Goal: Transaction & Acquisition: Subscribe to service/newsletter

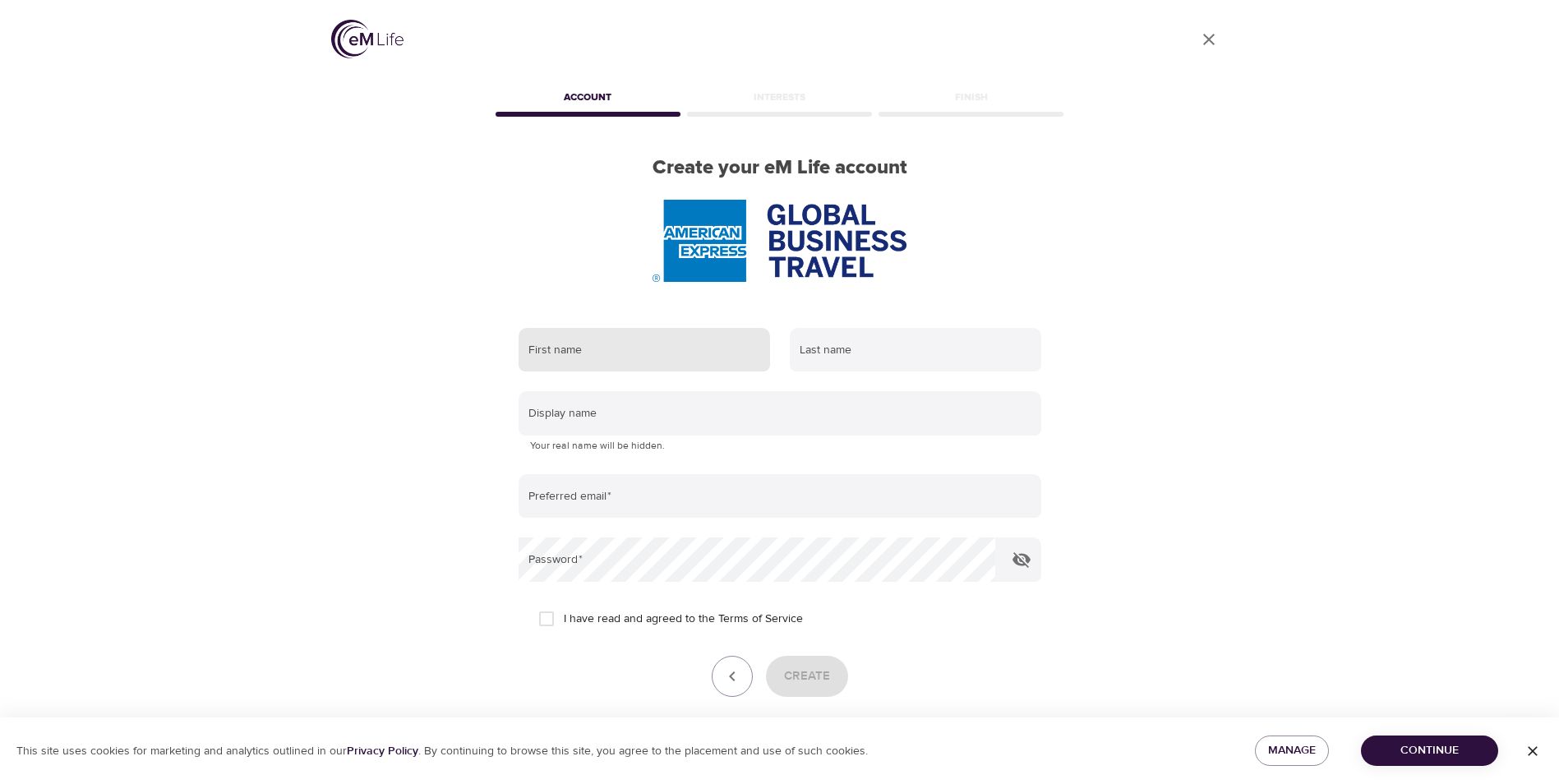
click at [704, 341] on input "text" at bounding box center [644, 350] width 252 height 44
type input "[PERSON_NAME]"
type input "[EMAIL_ADDRESS][DOMAIN_NAME]"
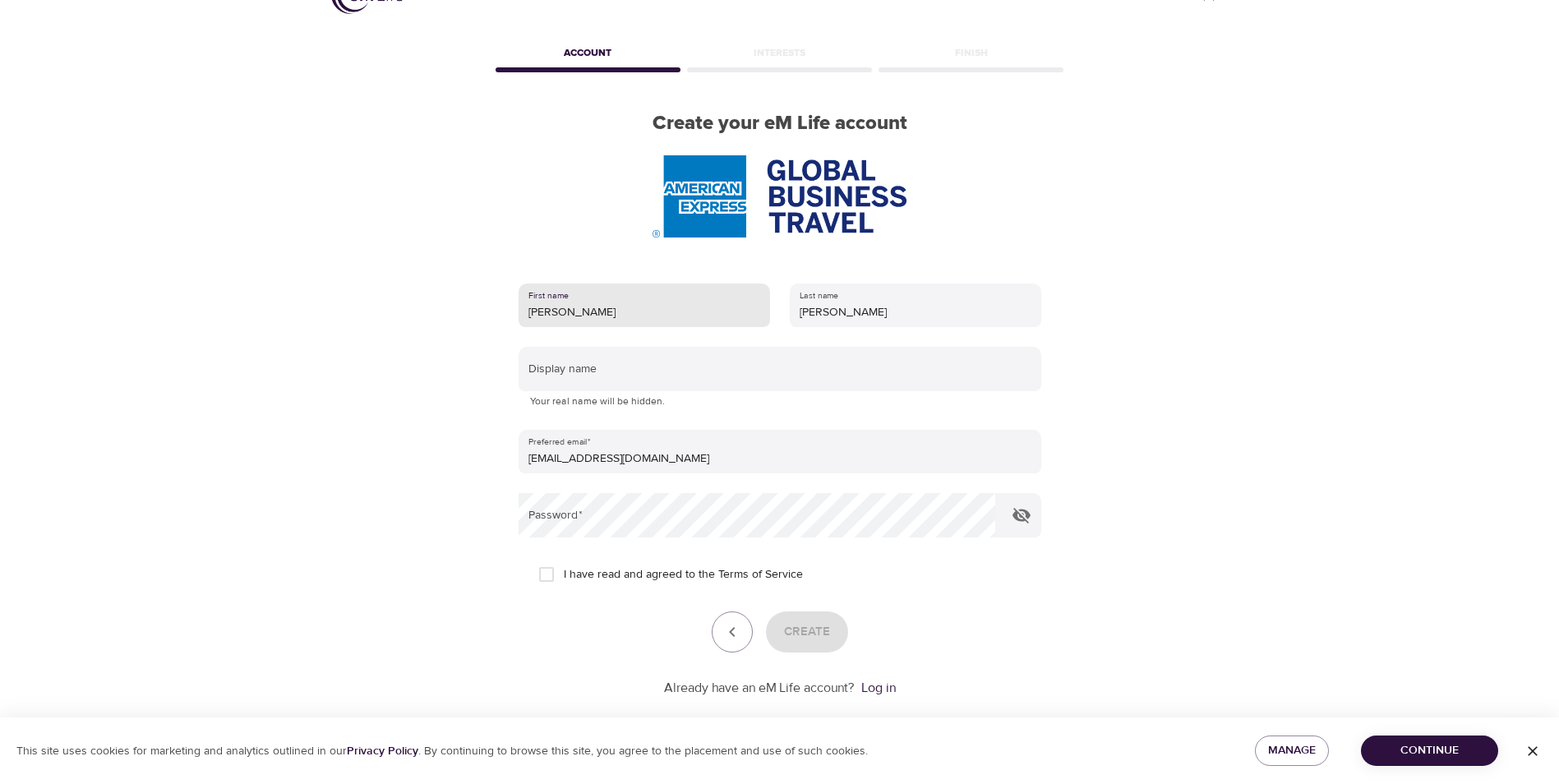
scroll to position [69, 0]
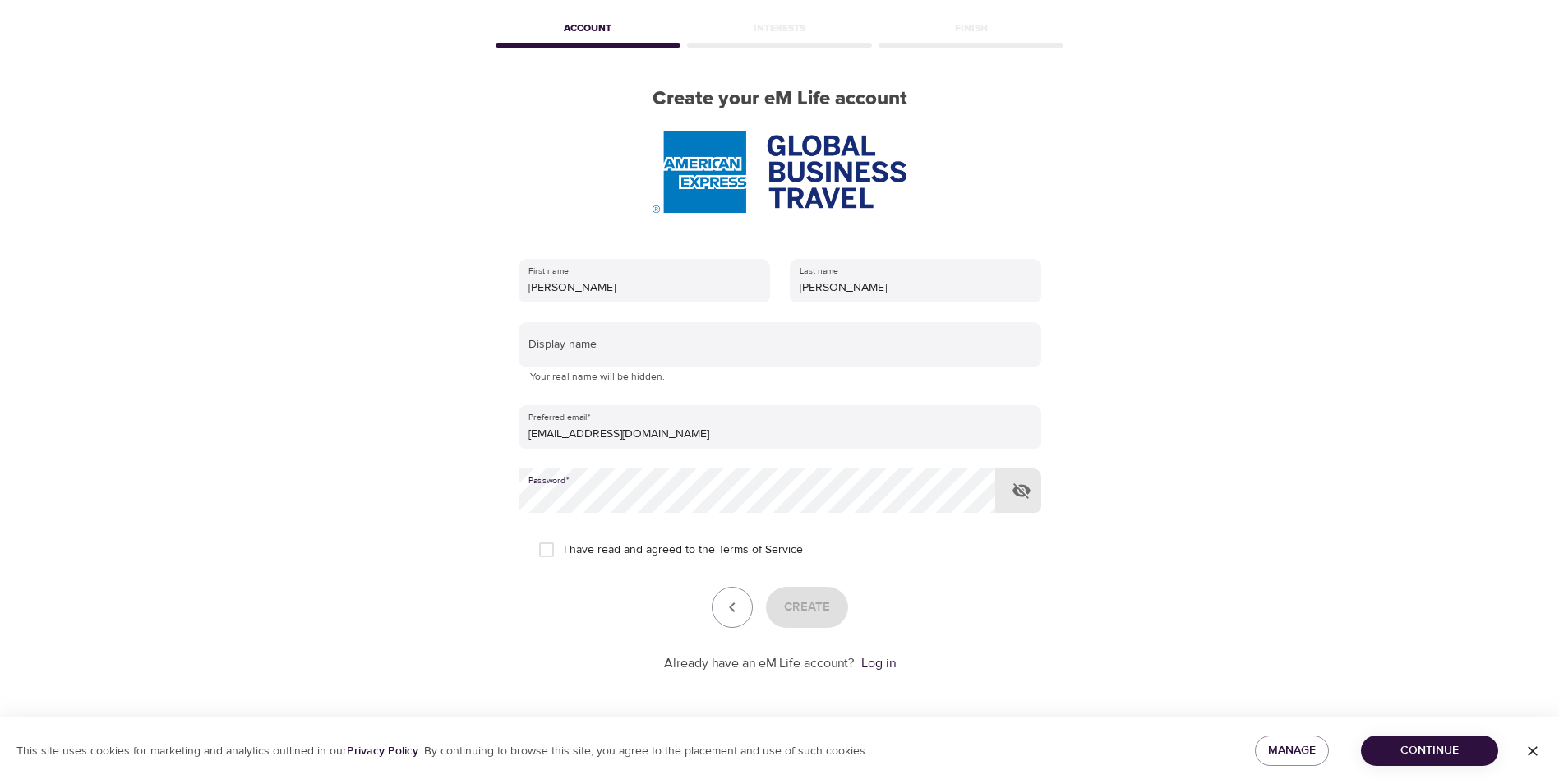
click at [557, 553] on input "I have read and agreed to the Terms of Service" at bounding box center [547, 550] width 35 height 35
checkbox input "true"
click at [813, 619] on button "Create" at bounding box center [807, 607] width 82 height 41
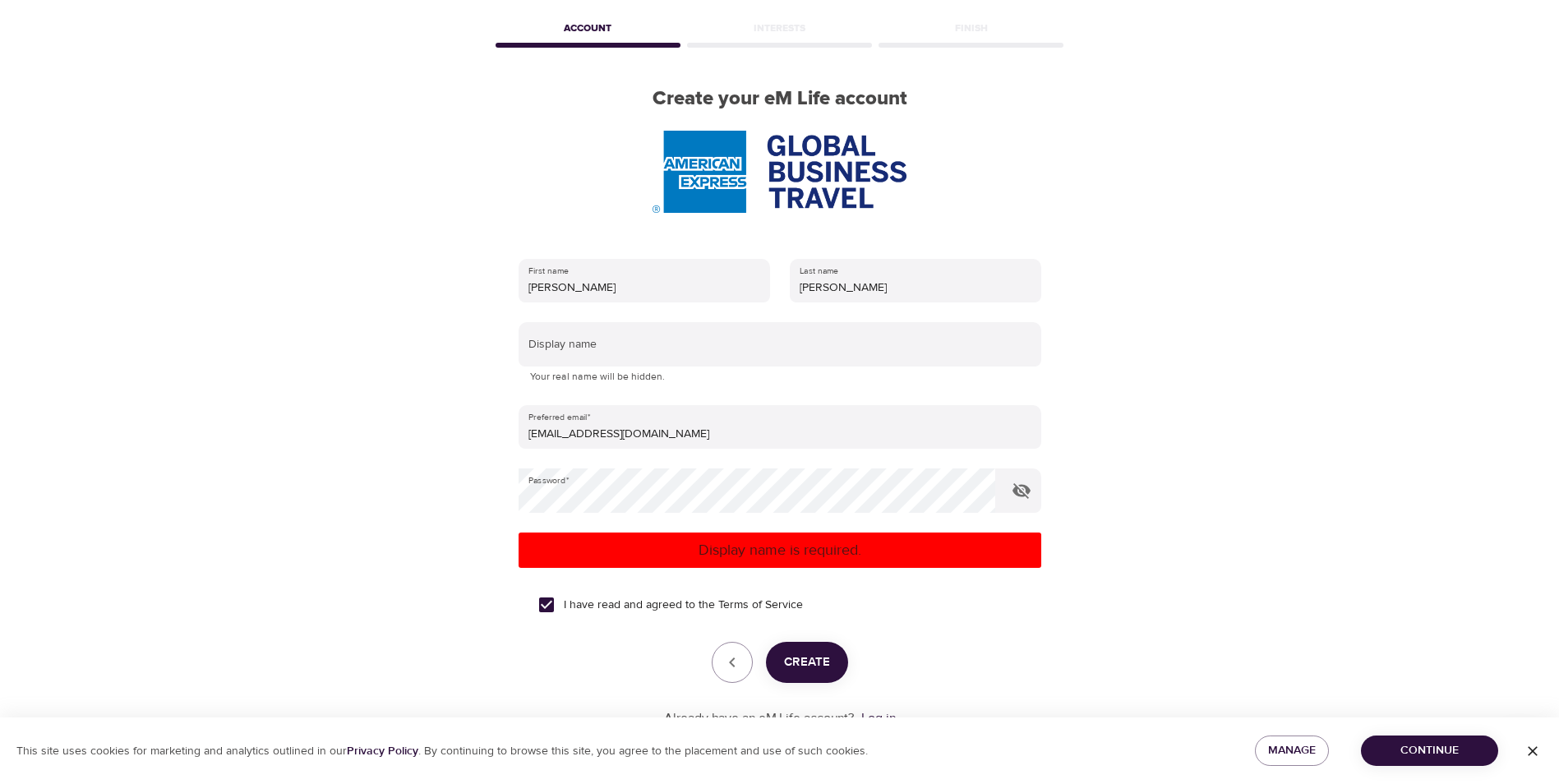
click at [784, 381] on p "Your real name will be hidden." at bounding box center [780, 377] width 500 height 16
click at [797, 359] on input "text" at bounding box center [780, 344] width 523 height 44
click at [800, 660] on span "Create" at bounding box center [807, 662] width 46 height 21
click at [677, 361] on input "LP" at bounding box center [780, 344] width 523 height 44
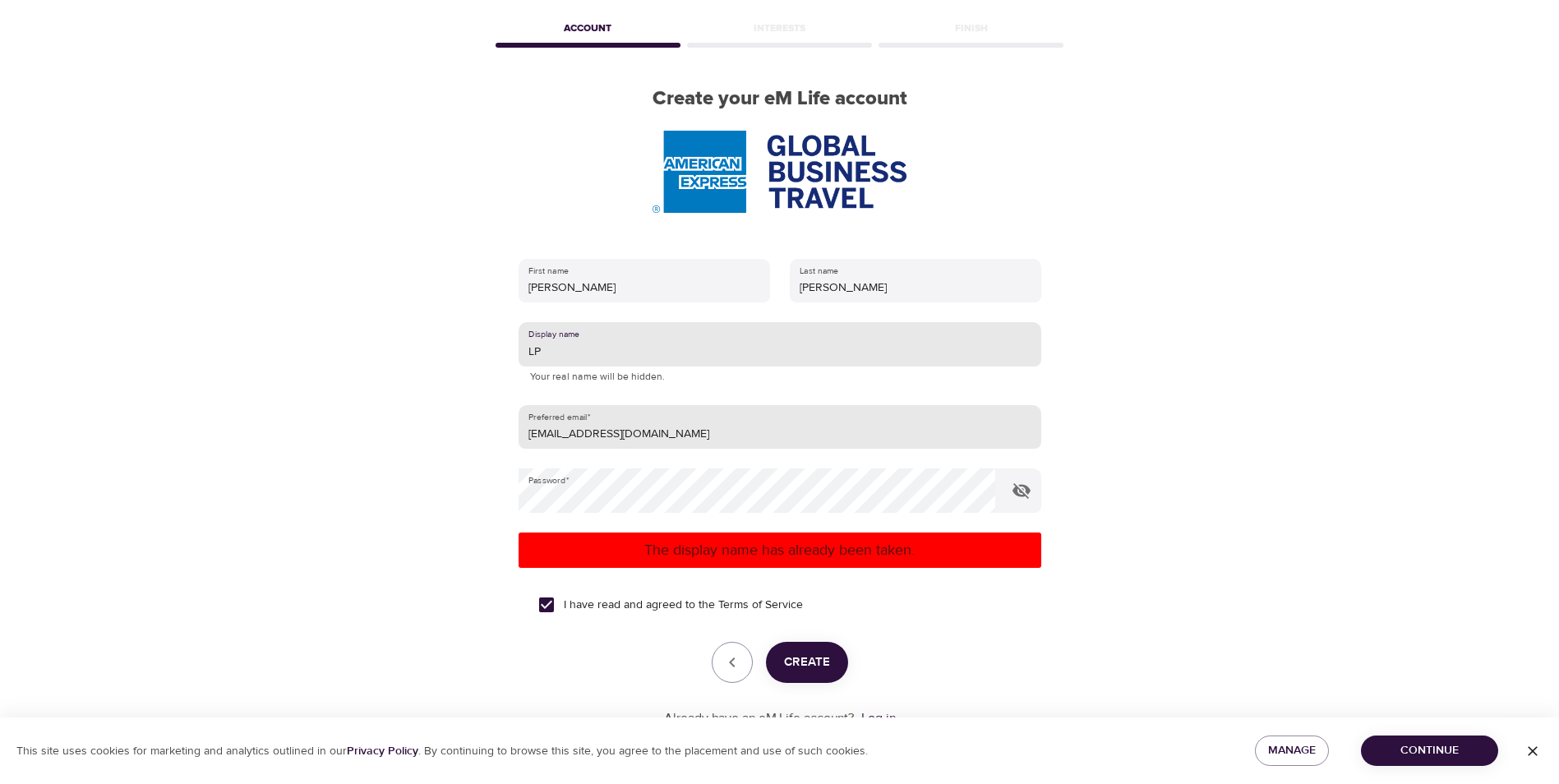
type input "L"
type input "Tyki"
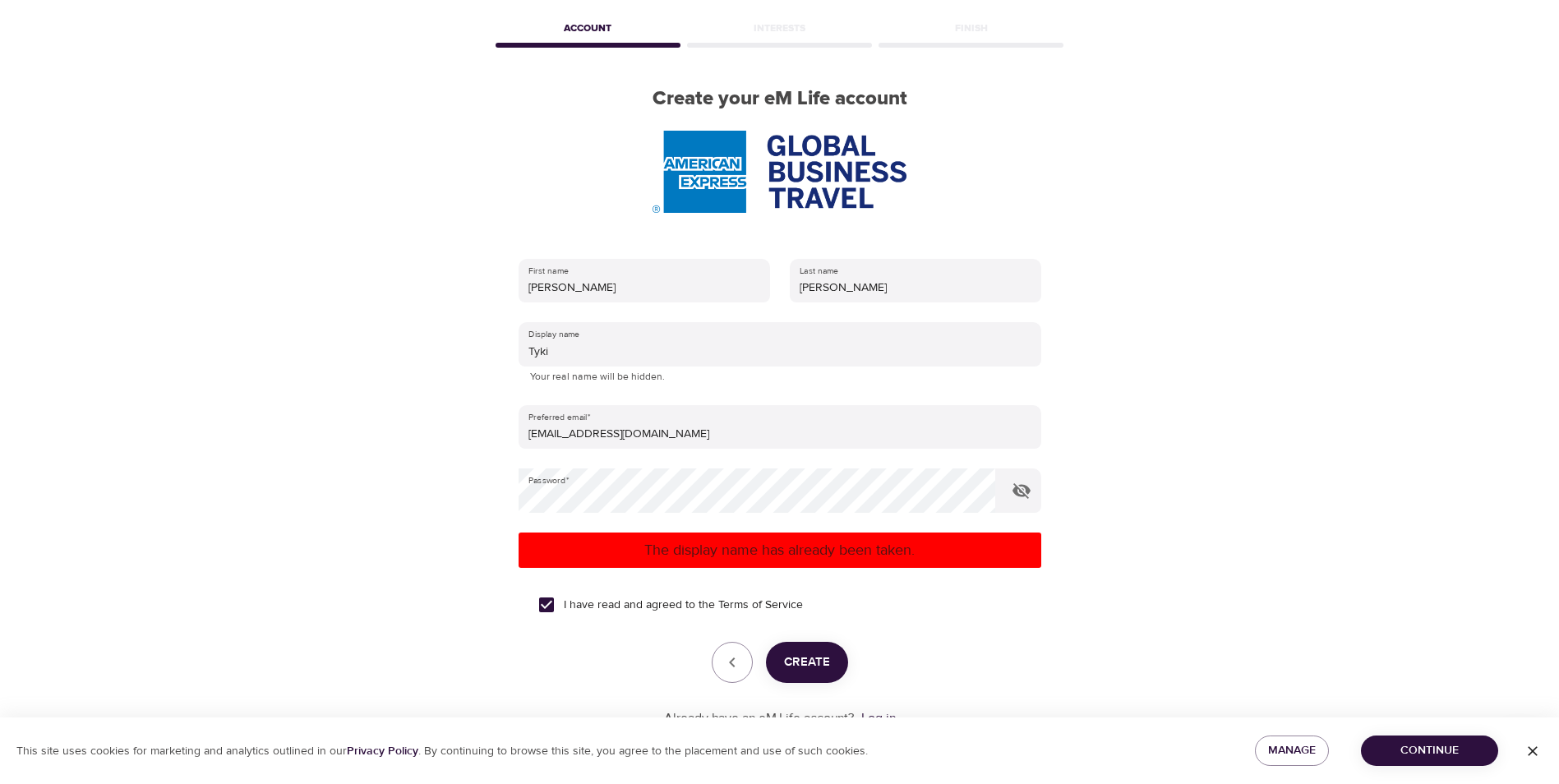
click at [687, 557] on p "The display name has already been taken." at bounding box center [780, 550] width 509 height 22
click at [808, 656] on span "Create" at bounding box center [807, 662] width 46 height 21
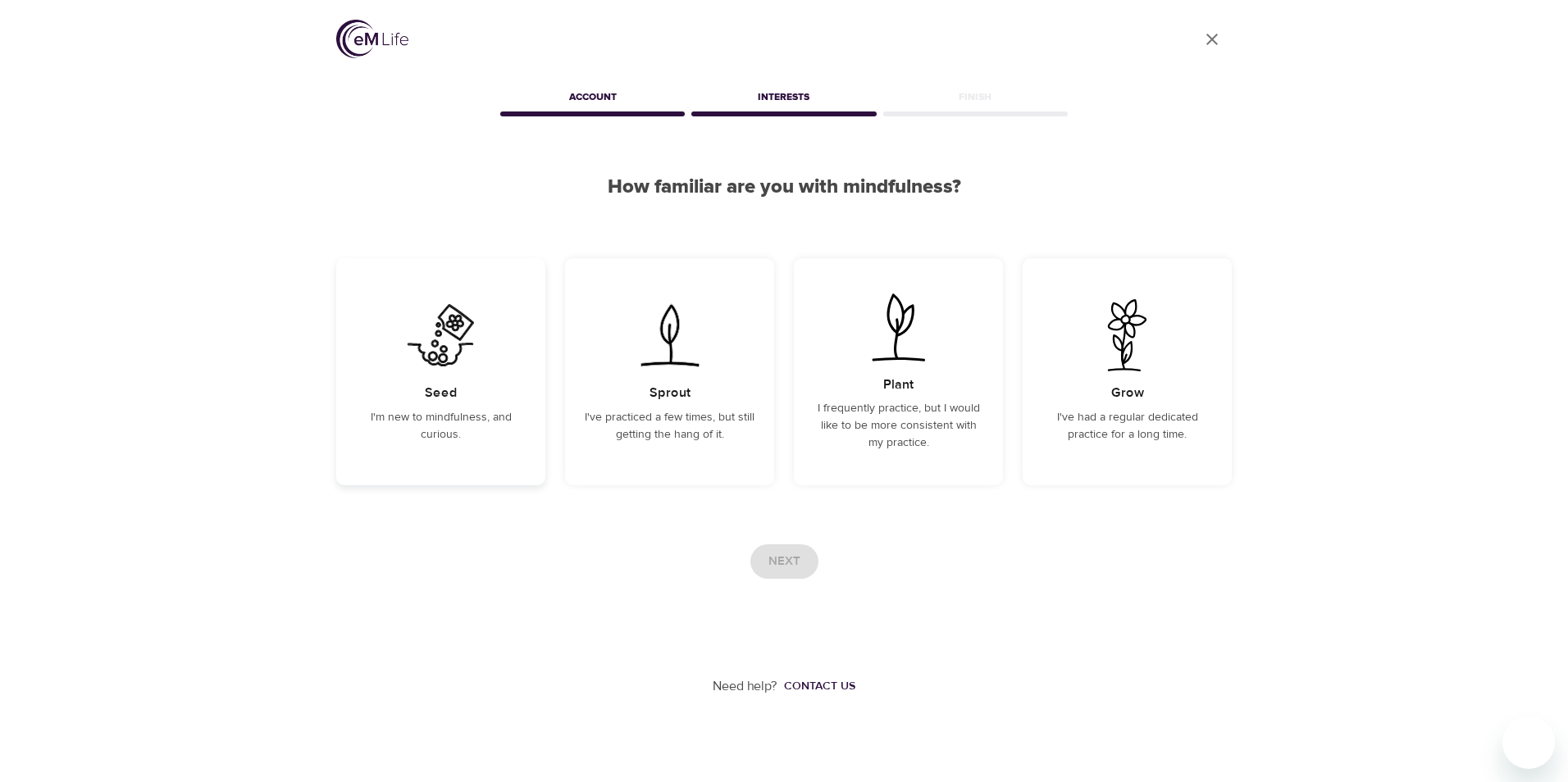
click at [466, 364] on img at bounding box center [440, 335] width 83 height 72
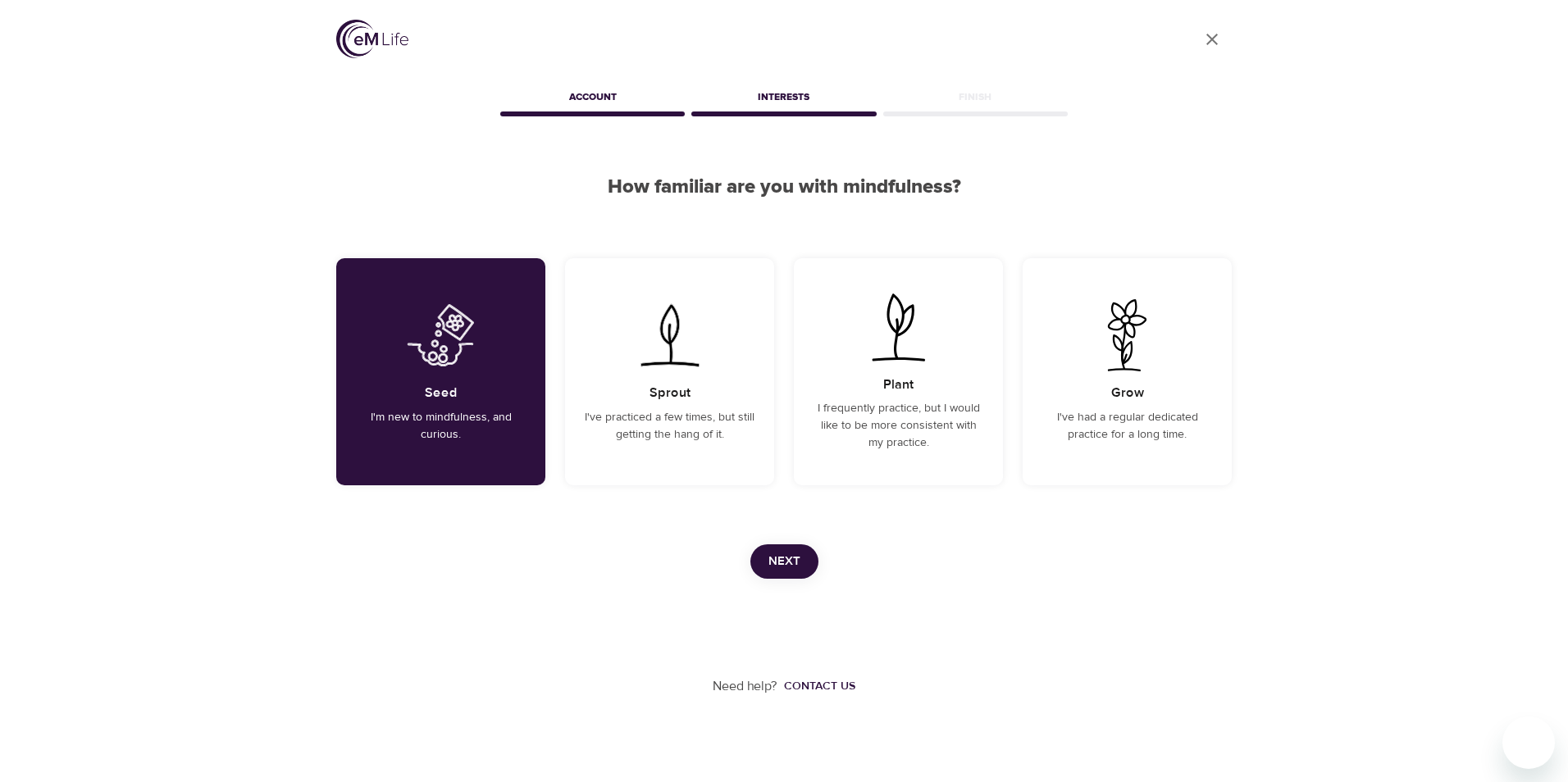
click at [773, 552] on span "Next" at bounding box center [784, 561] width 32 height 21
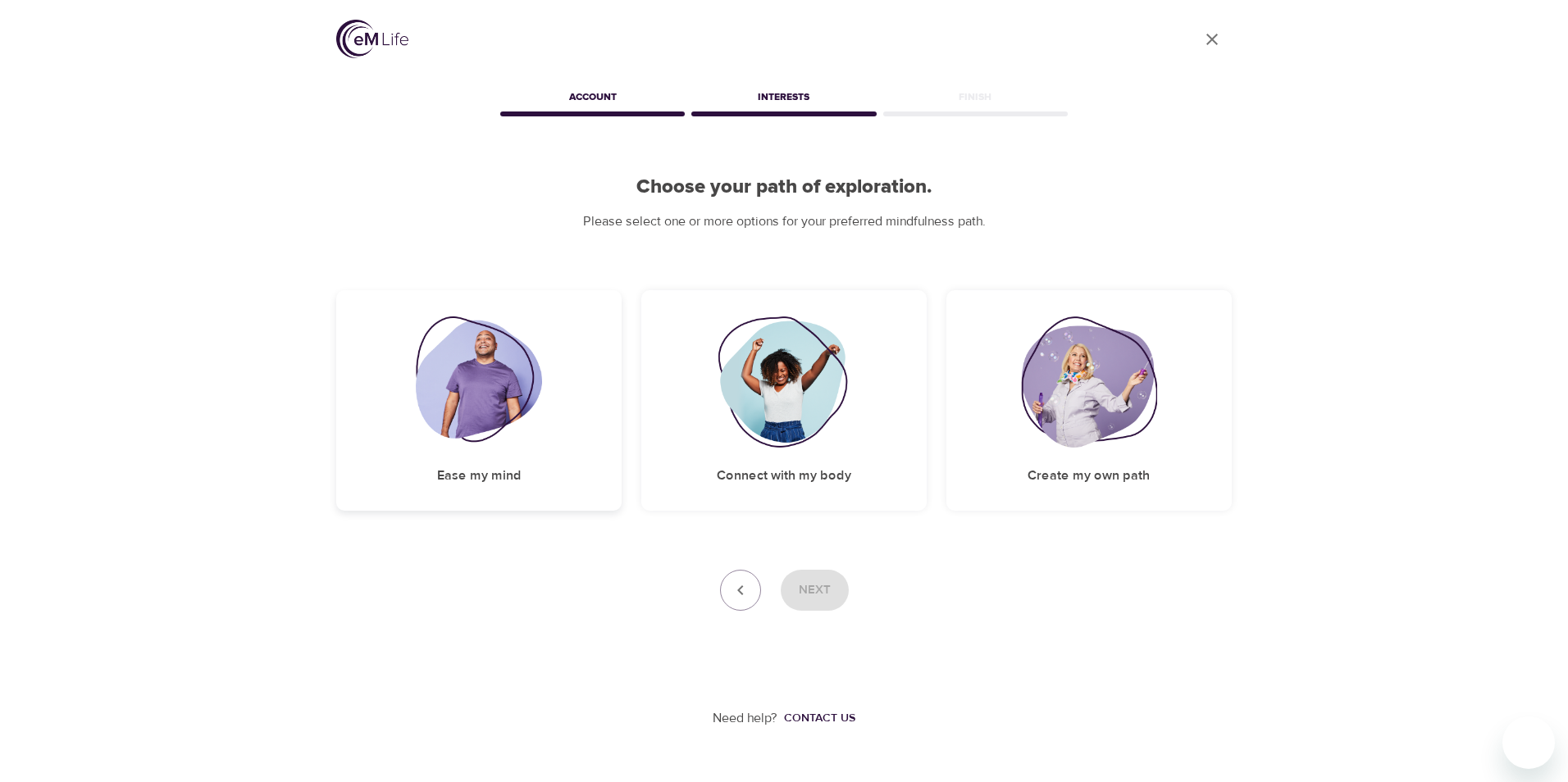
click at [486, 402] on img at bounding box center [479, 382] width 127 height 132
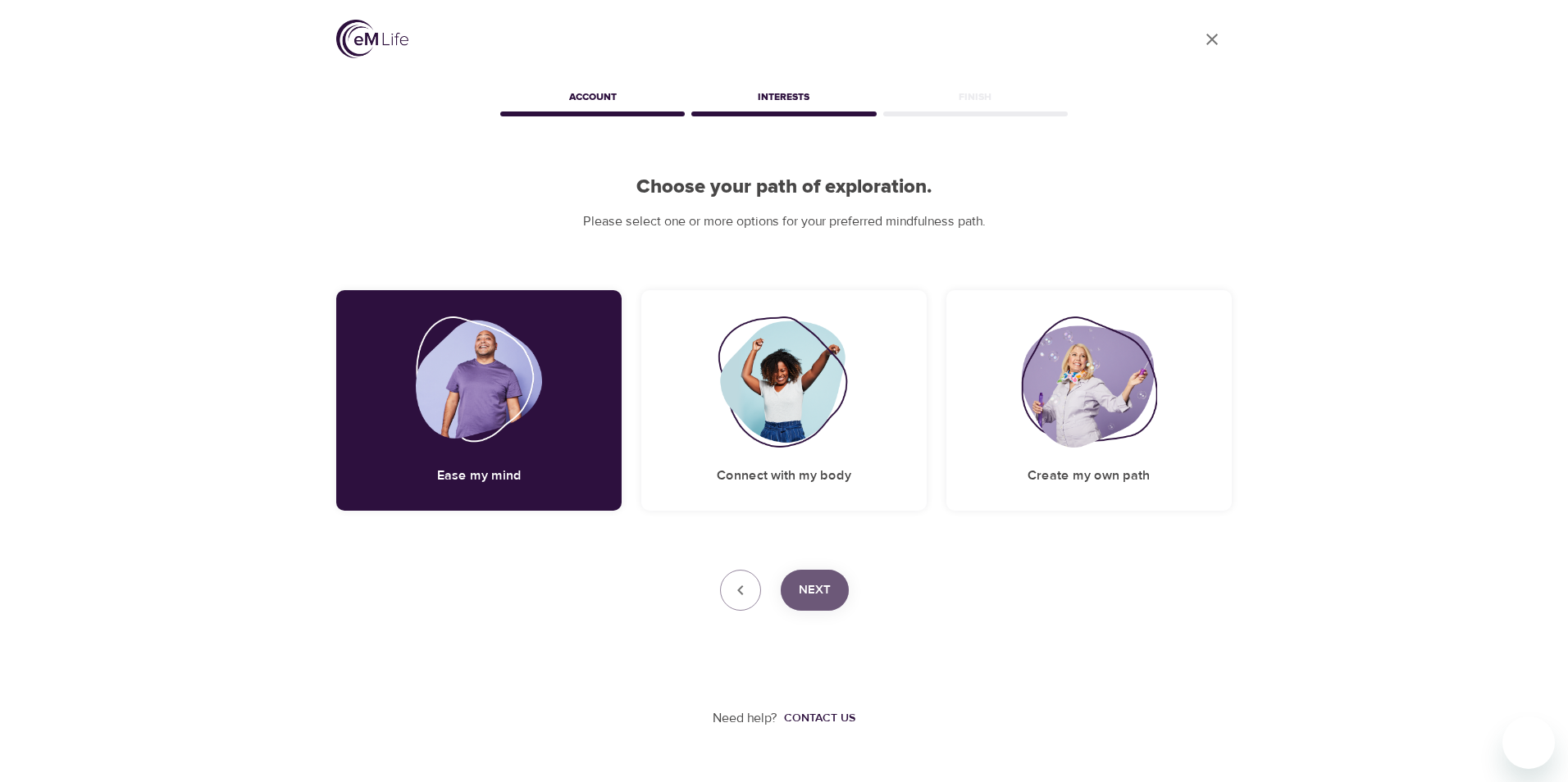
click at [835, 595] on button "Next" at bounding box center [814, 590] width 68 height 41
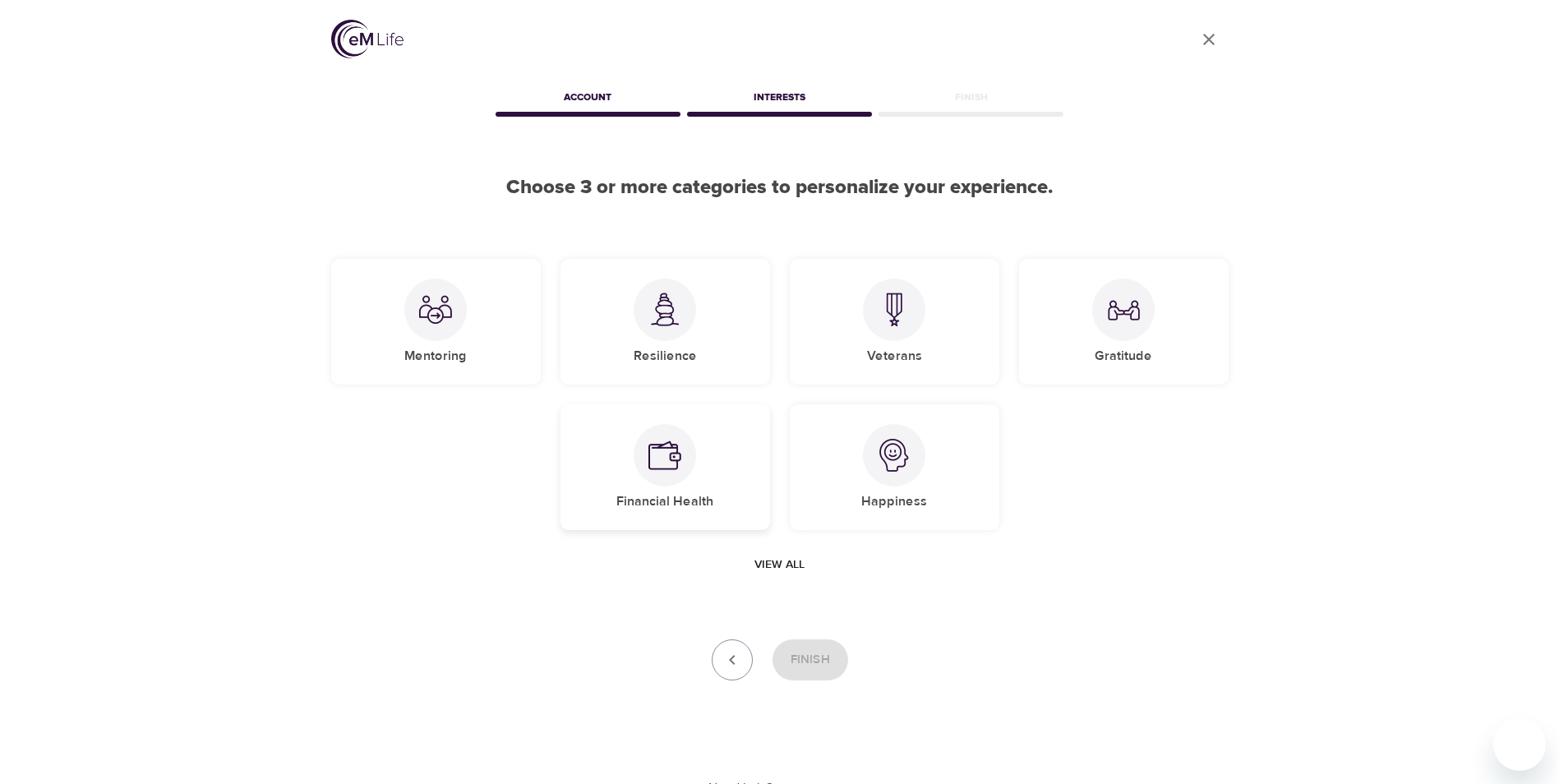
click at [653, 467] on img at bounding box center [665, 455] width 33 height 33
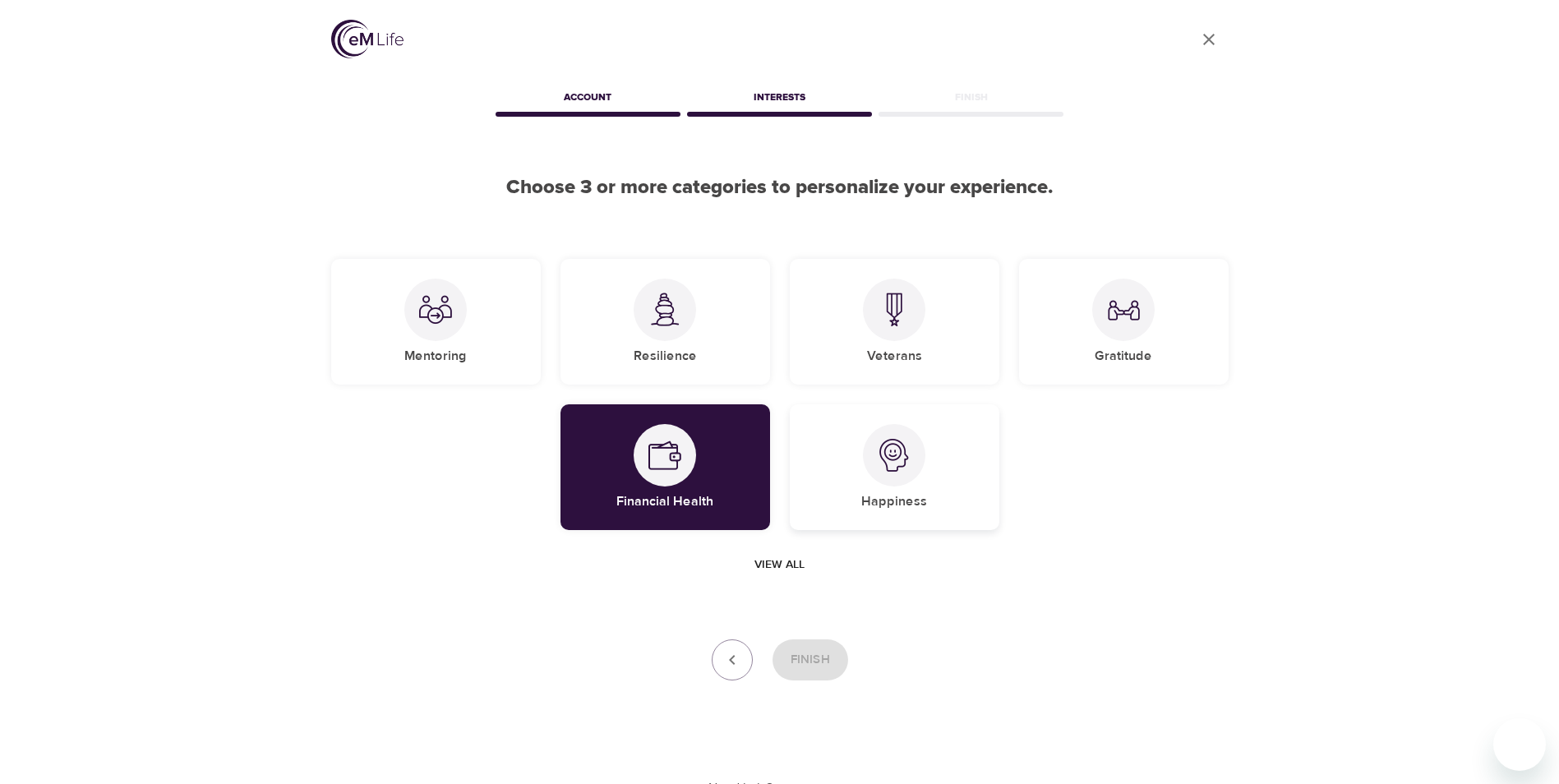
click at [937, 472] on div "Happiness" at bounding box center [894, 466] width 210 height 125
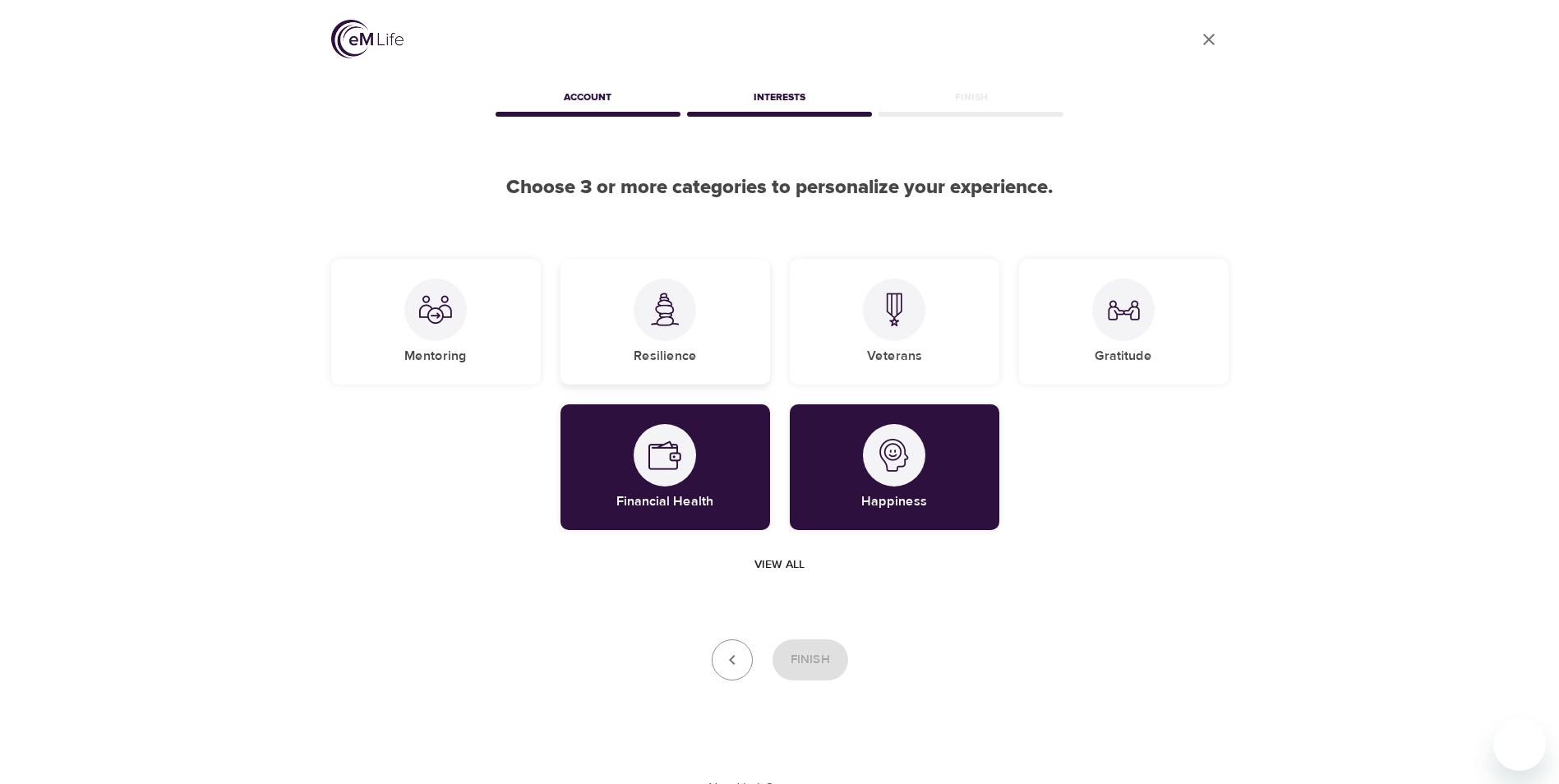
click at [690, 321] on div at bounding box center [665, 310] width 62 height 62
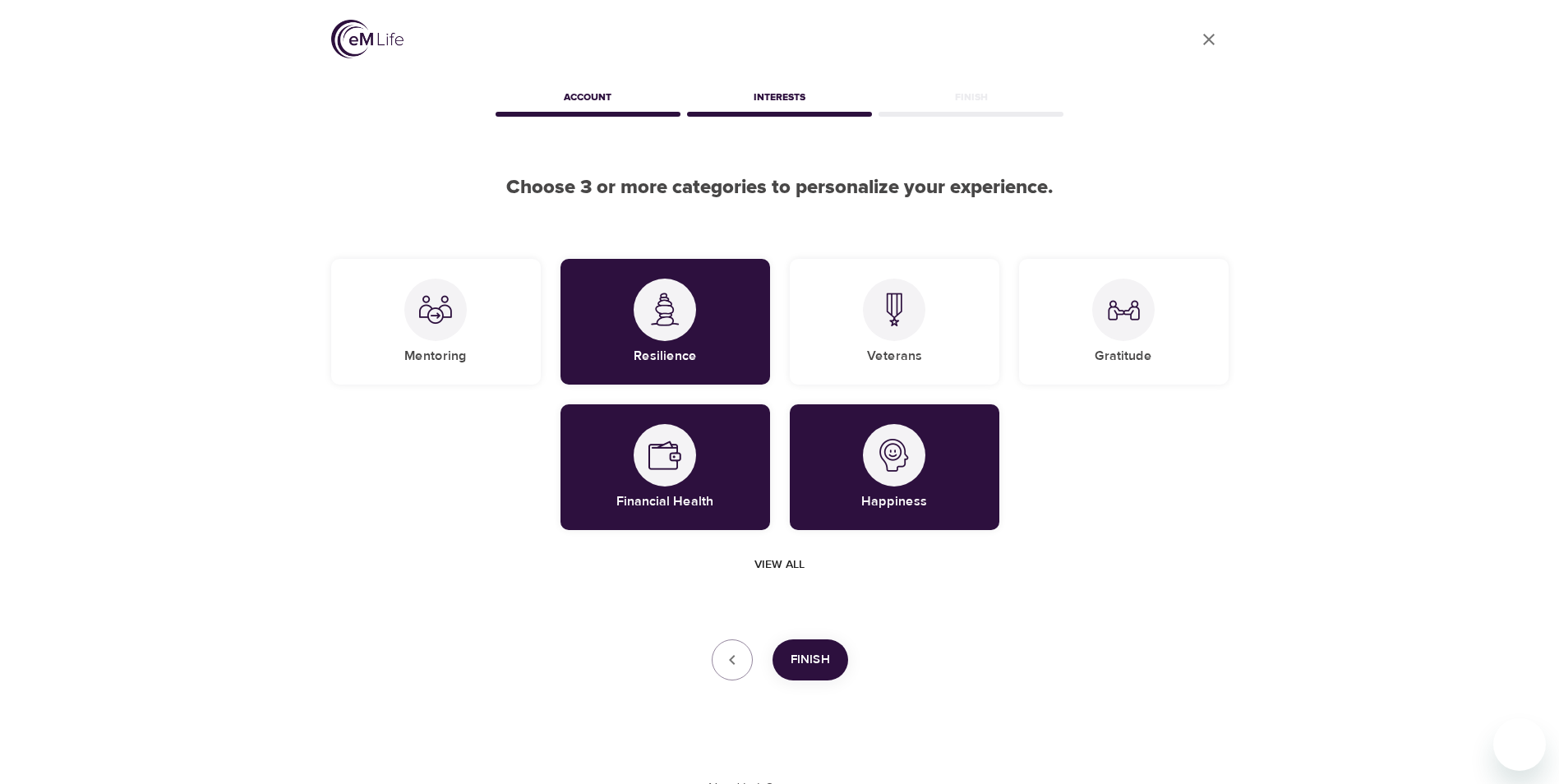
click at [804, 659] on span "Finish" at bounding box center [810, 659] width 39 height 21
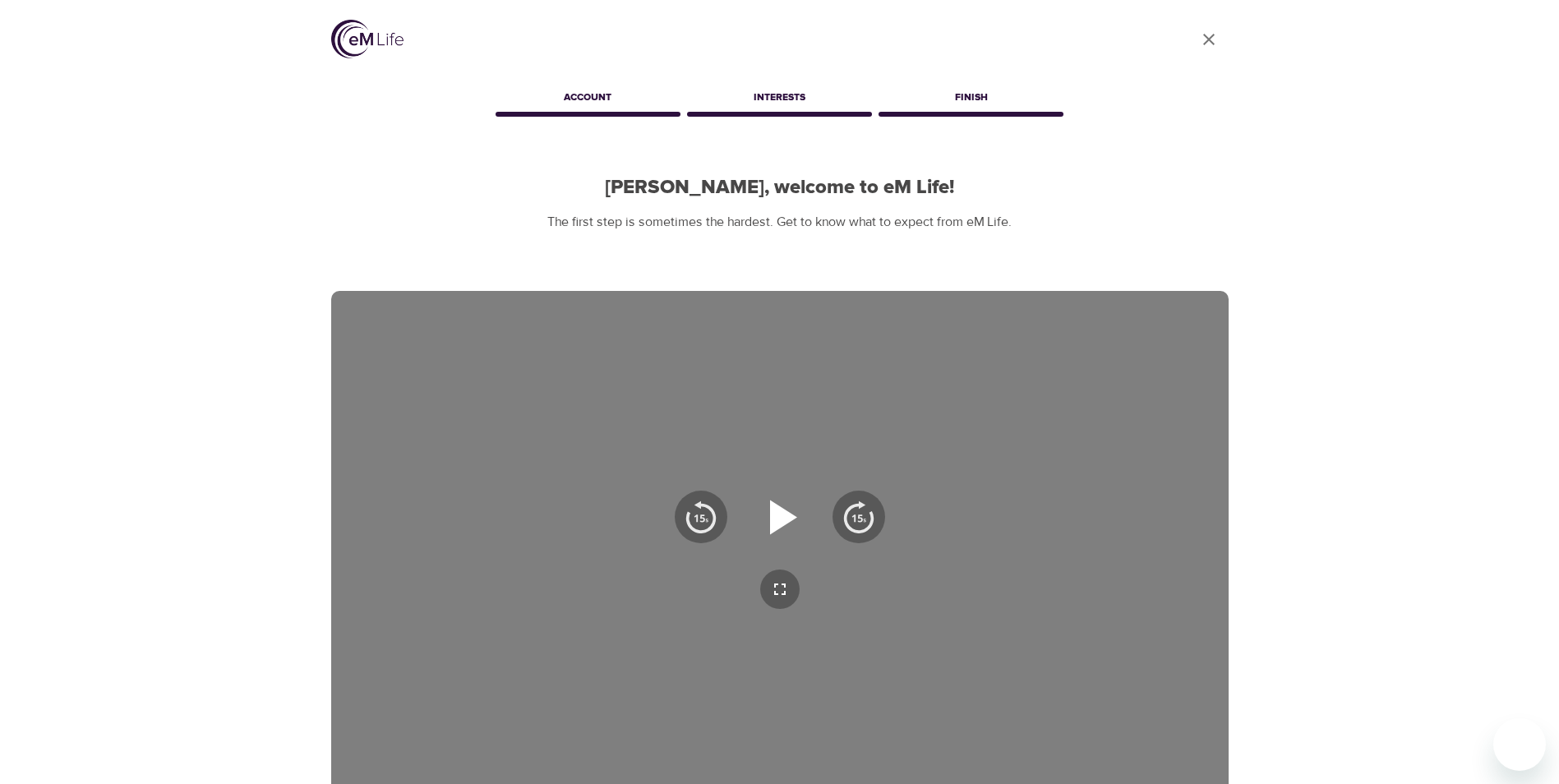
click at [782, 523] on icon "button" at bounding box center [784, 517] width 27 height 35
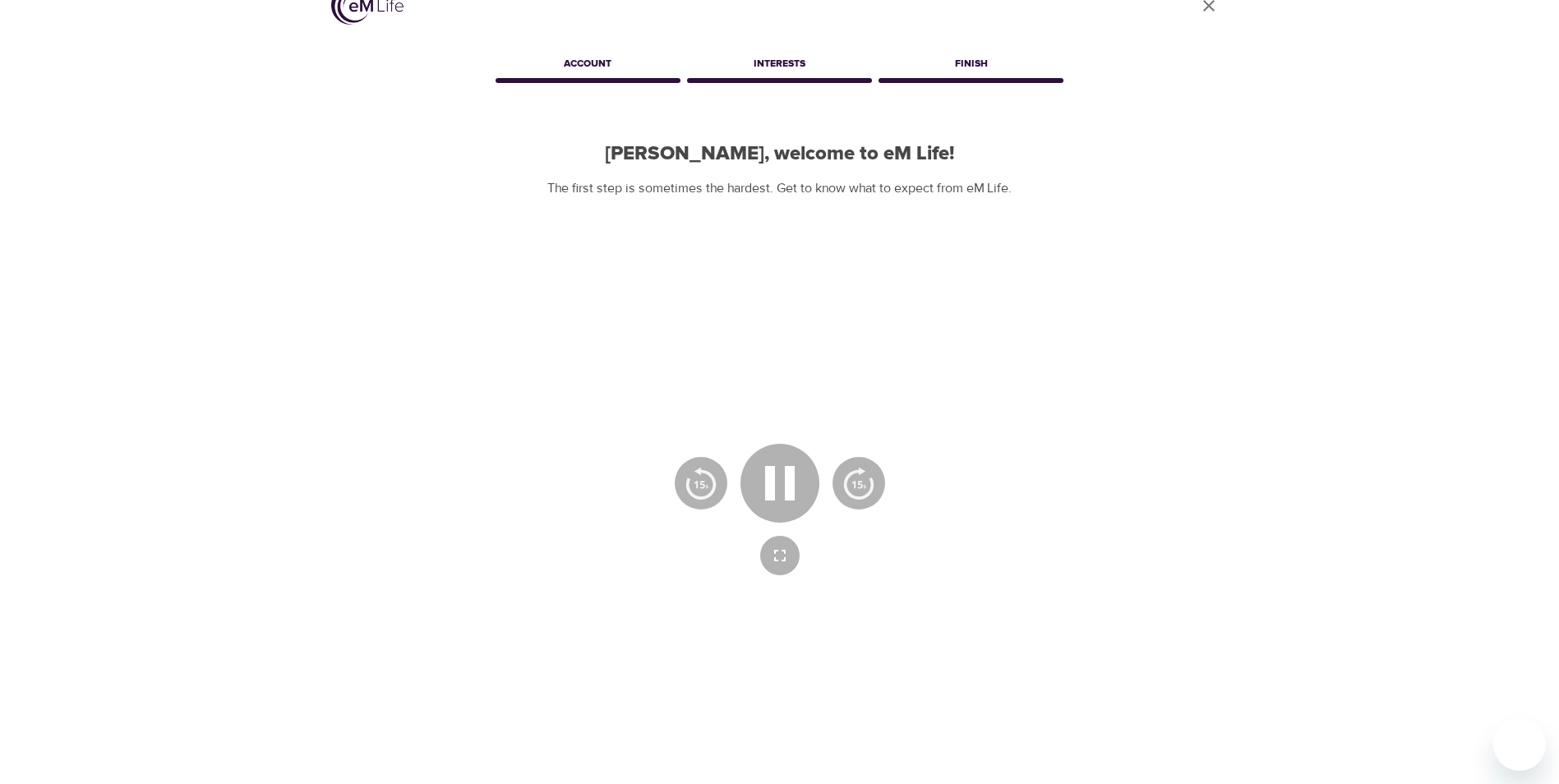
scroll to position [229, 0]
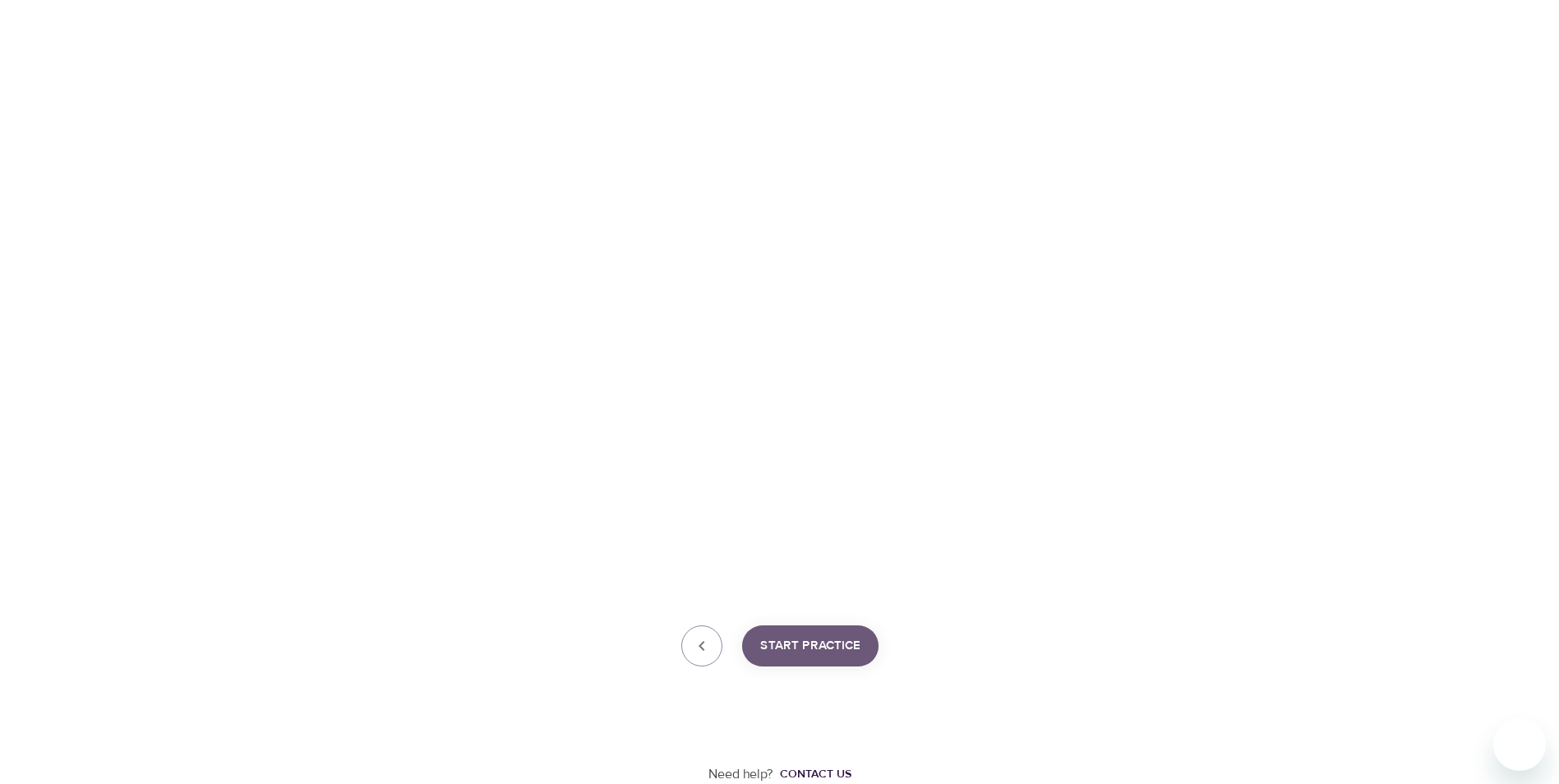
click at [867, 648] on button "Start Practice" at bounding box center [810, 646] width 136 height 41
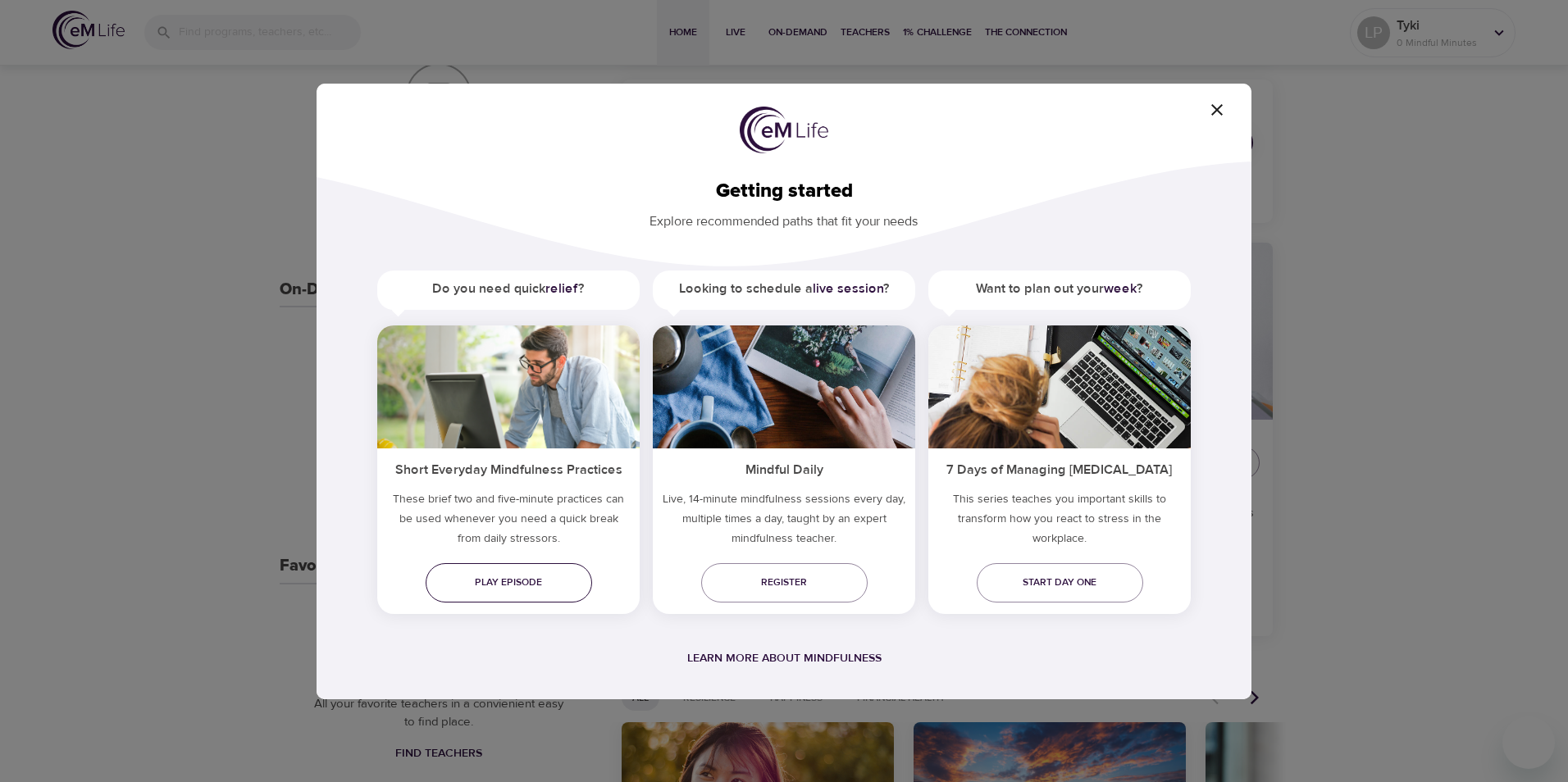
click at [533, 589] on span "Play episode" at bounding box center [508, 582] width 140 height 17
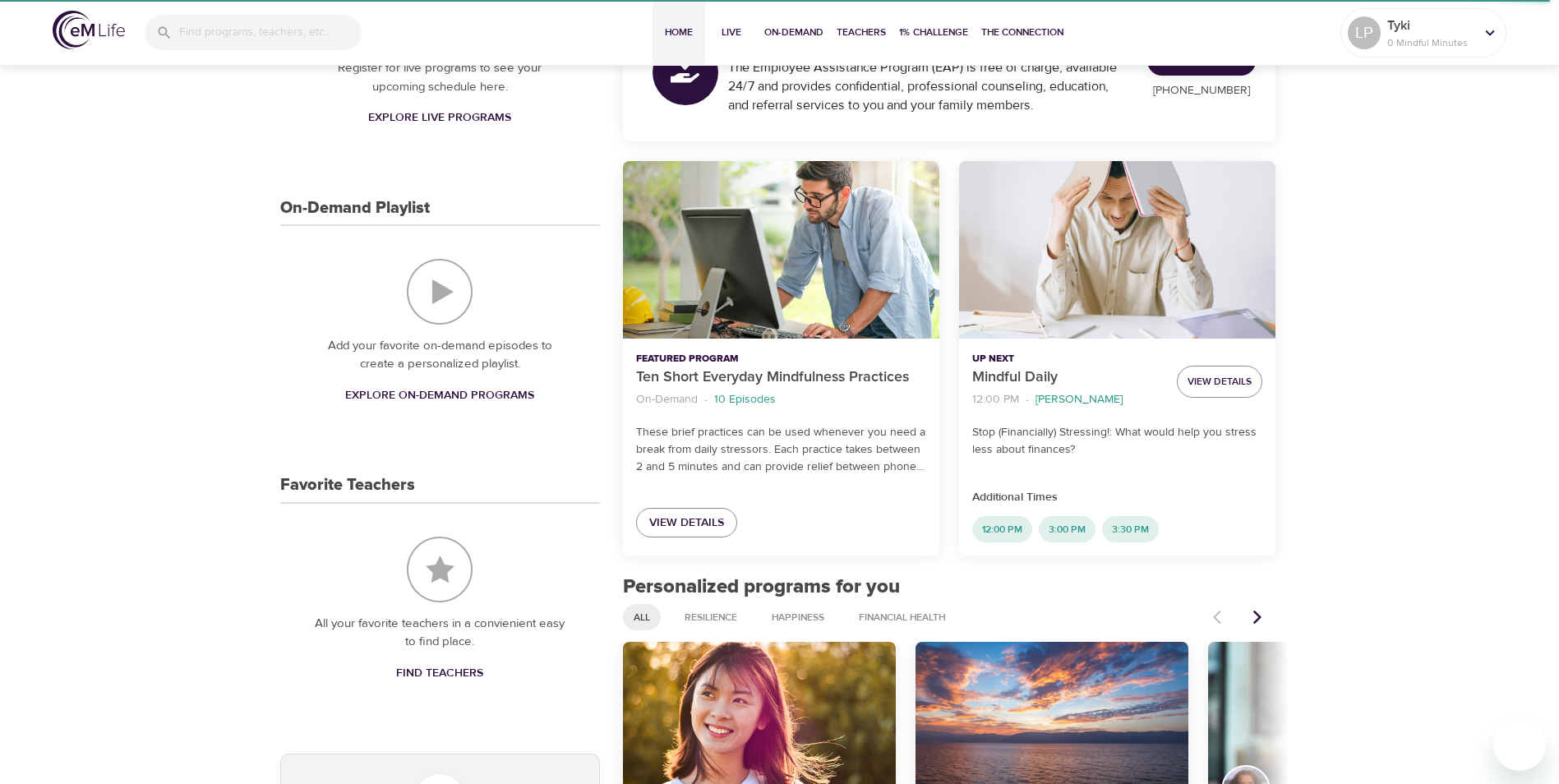
scroll to position [476, 0]
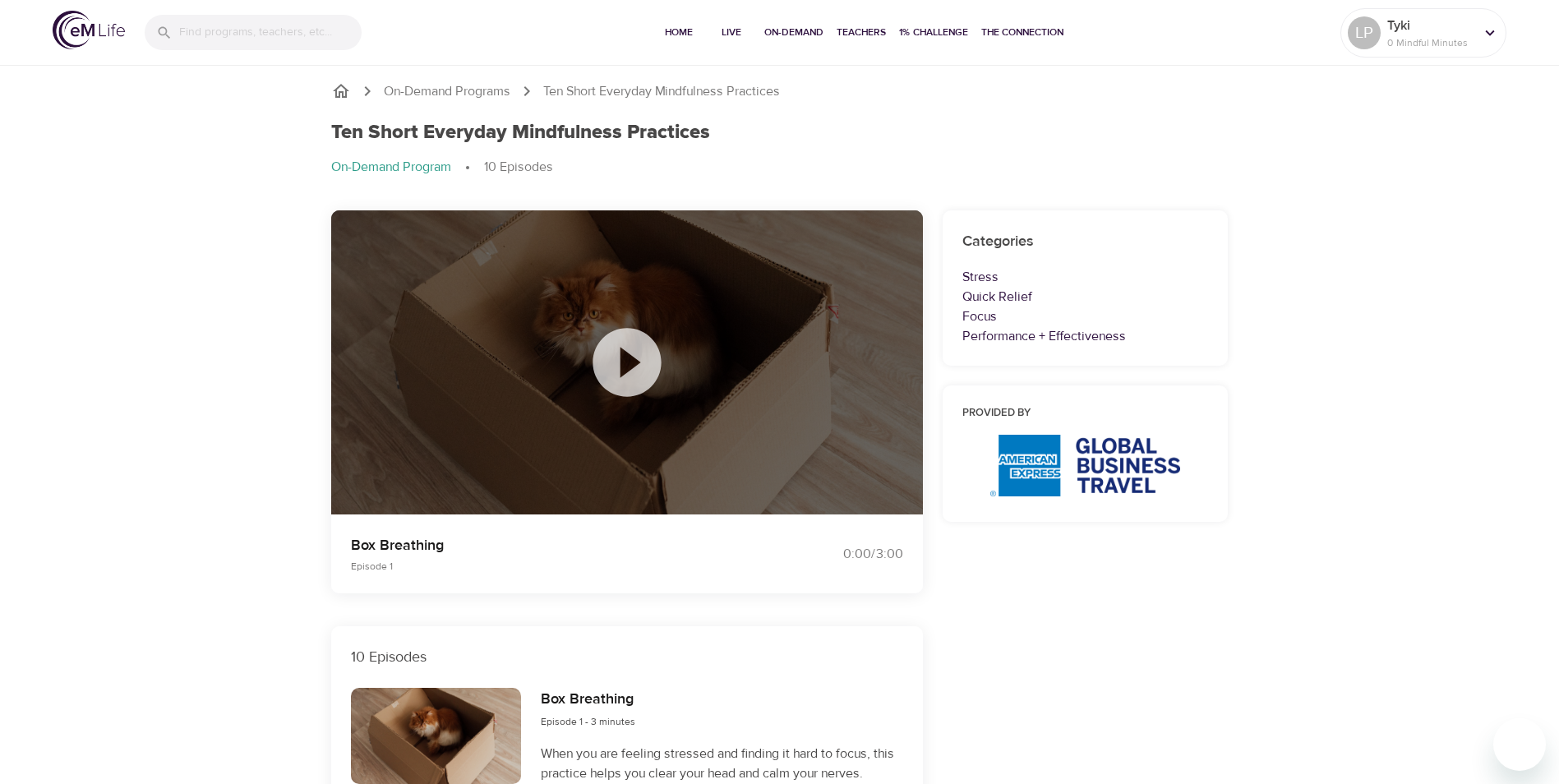
click at [639, 369] on icon at bounding box center [627, 362] width 68 height 68
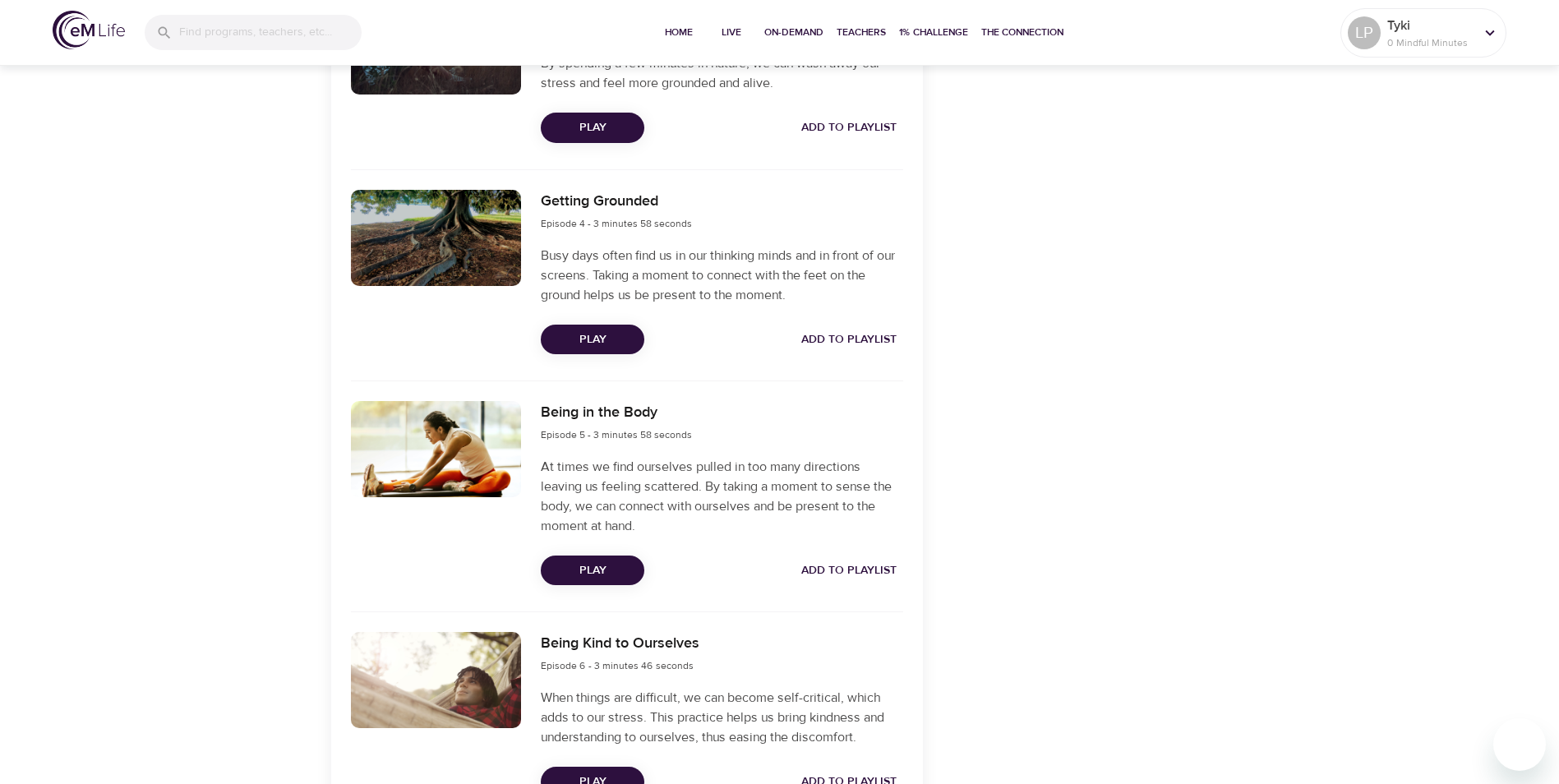
scroll to position [1233, 0]
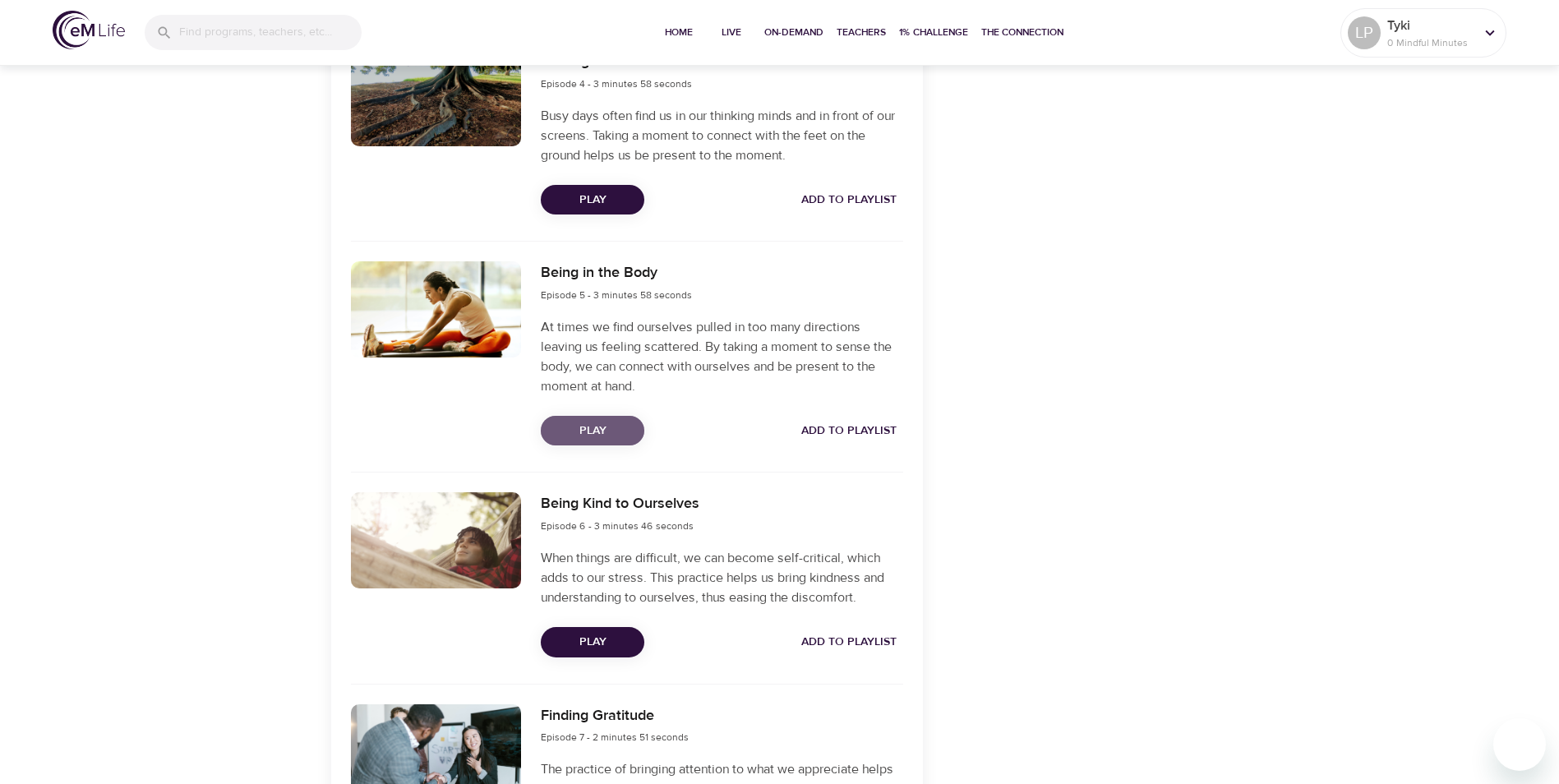
click at [627, 435] on span "Play" at bounding box center [593, 430] width 77 height 20
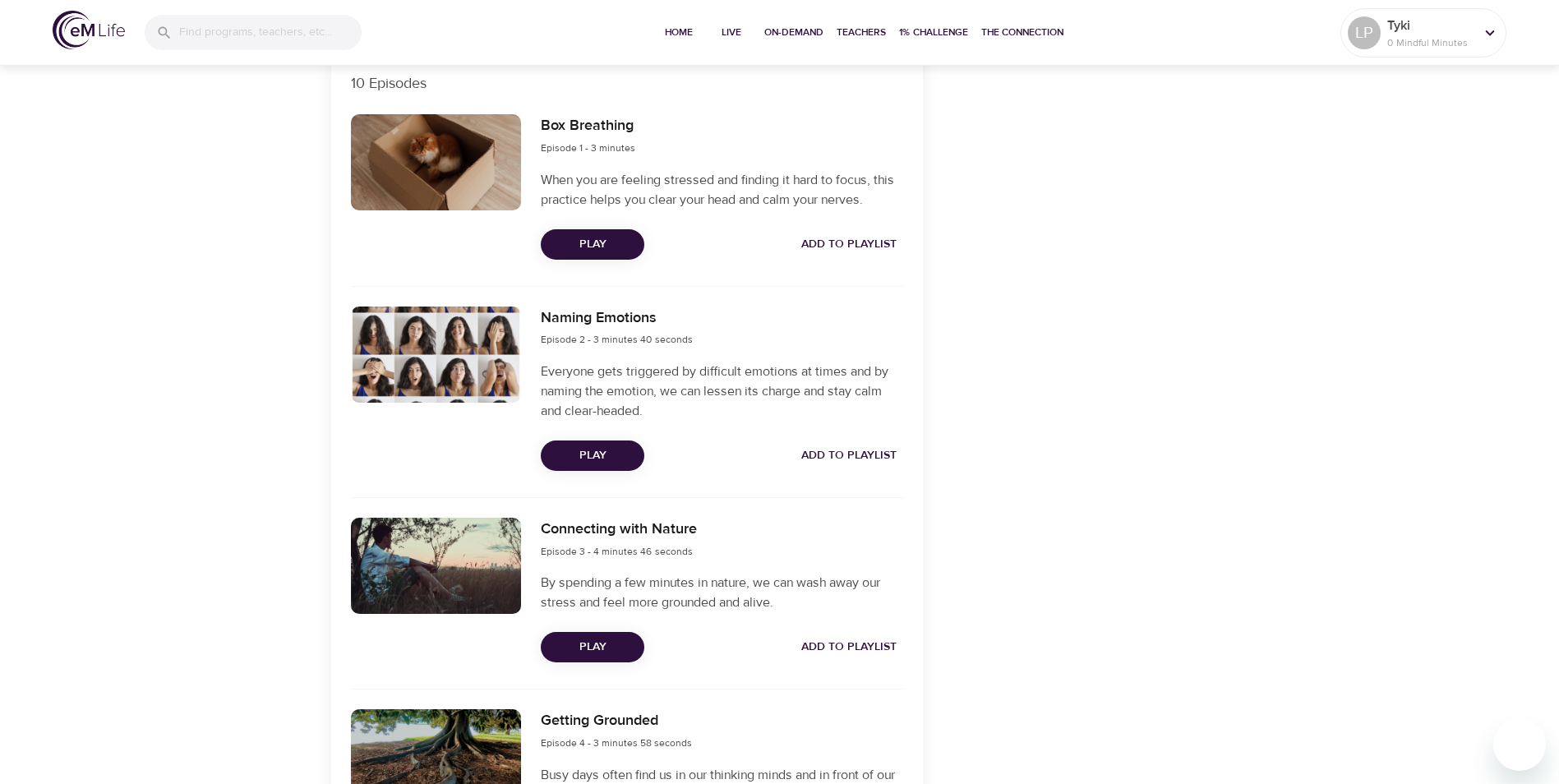
scroll to position [575, 0]
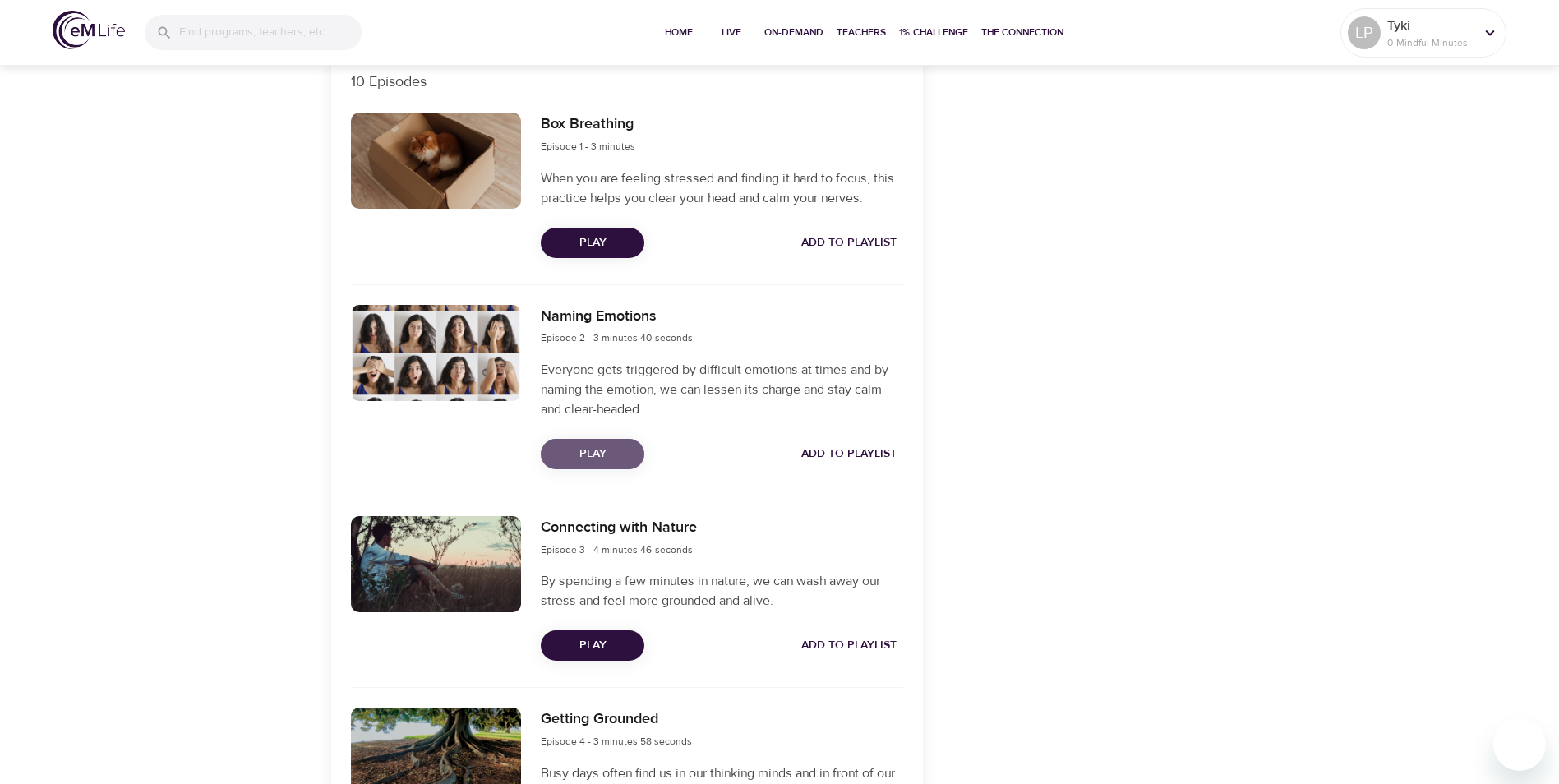
click at [605, 452] on span "Play" at bounding box center [593, 454] width 77 height 20
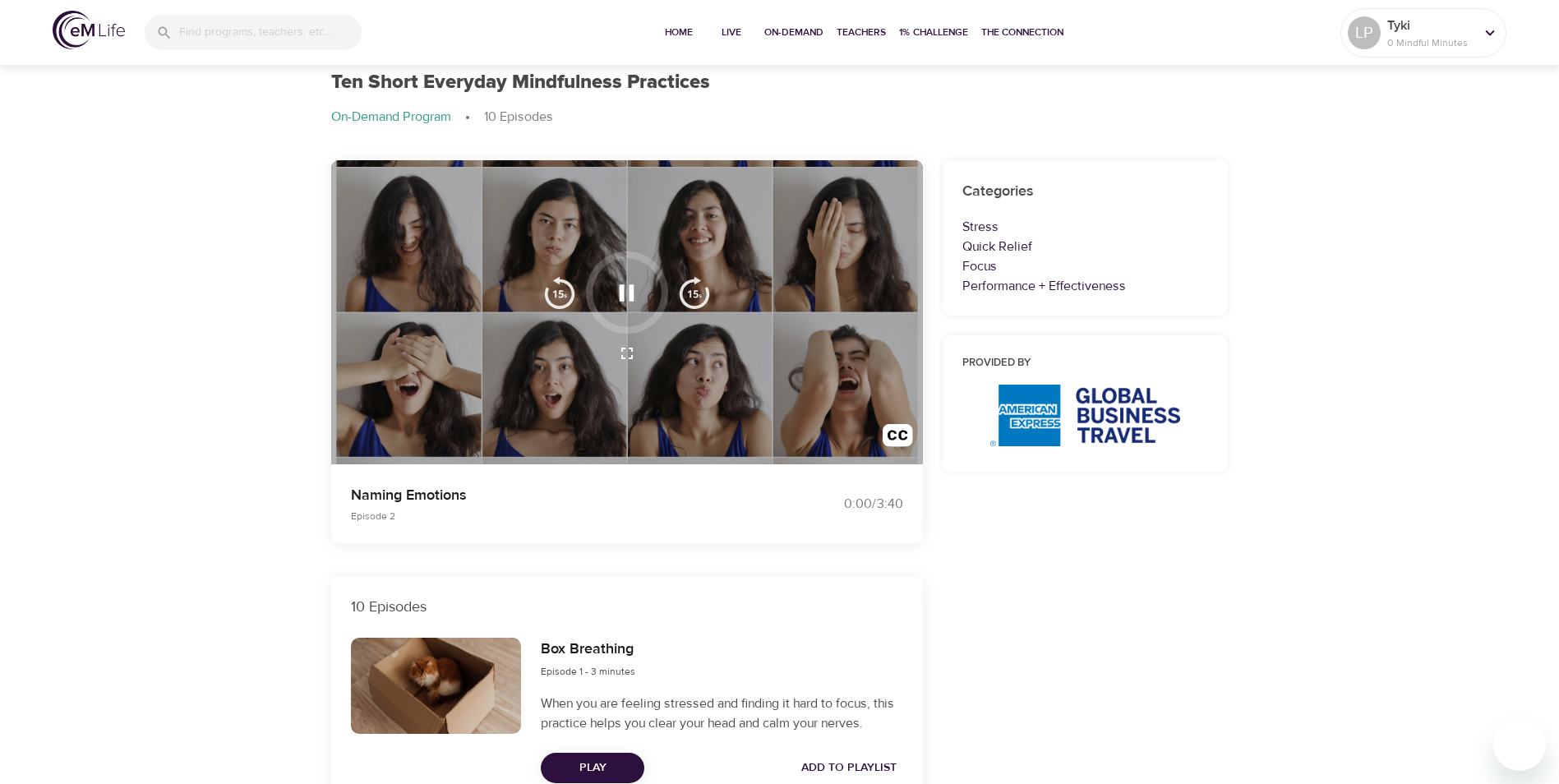
scroll to position [0, 0]
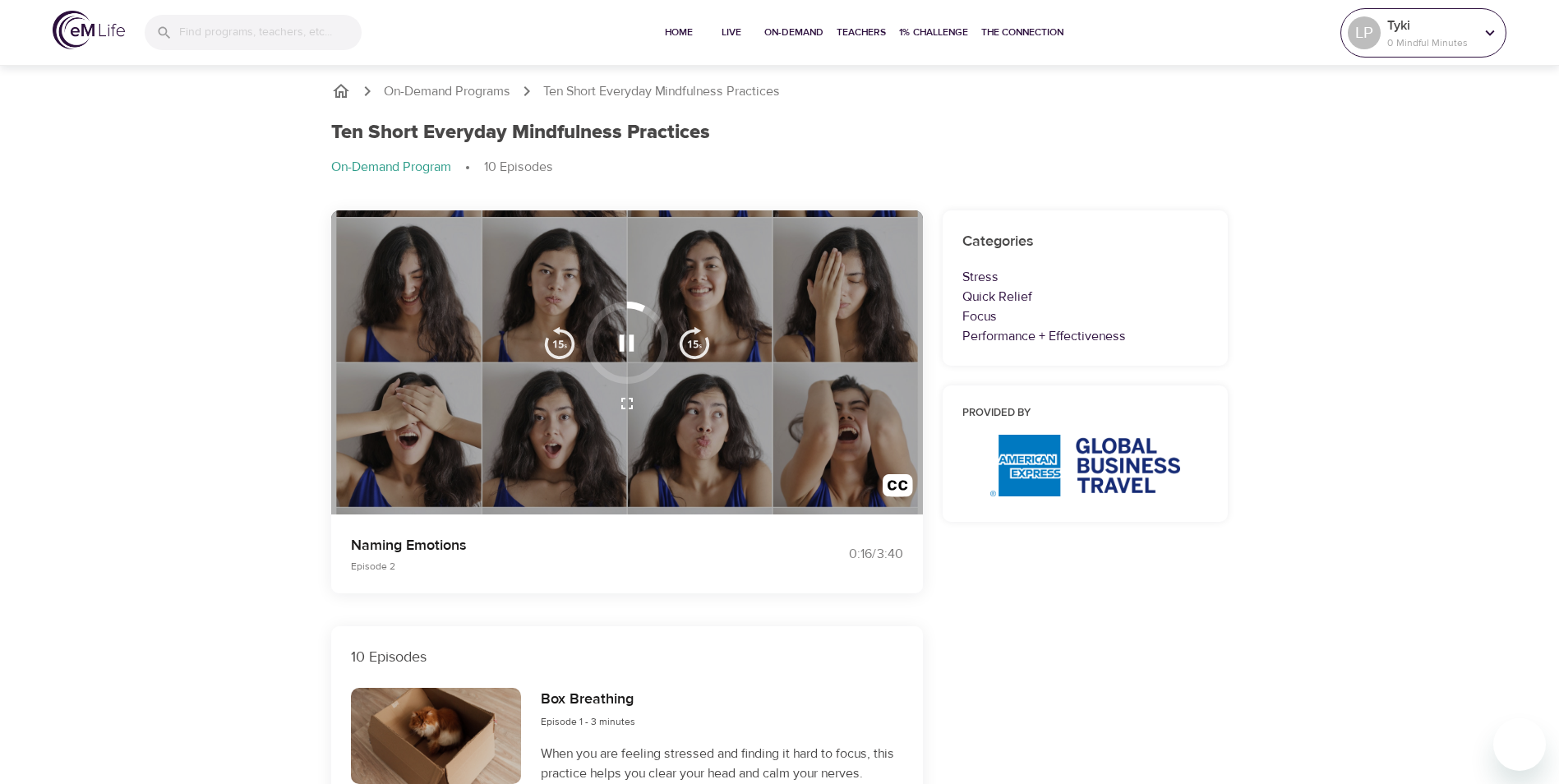
click at [1423, 38] on p "0 Mindful Minutes" at bounding box center [1431, 43] width 87 height 15
